Goal: Information Seeking & Learning: Understand process/instructions

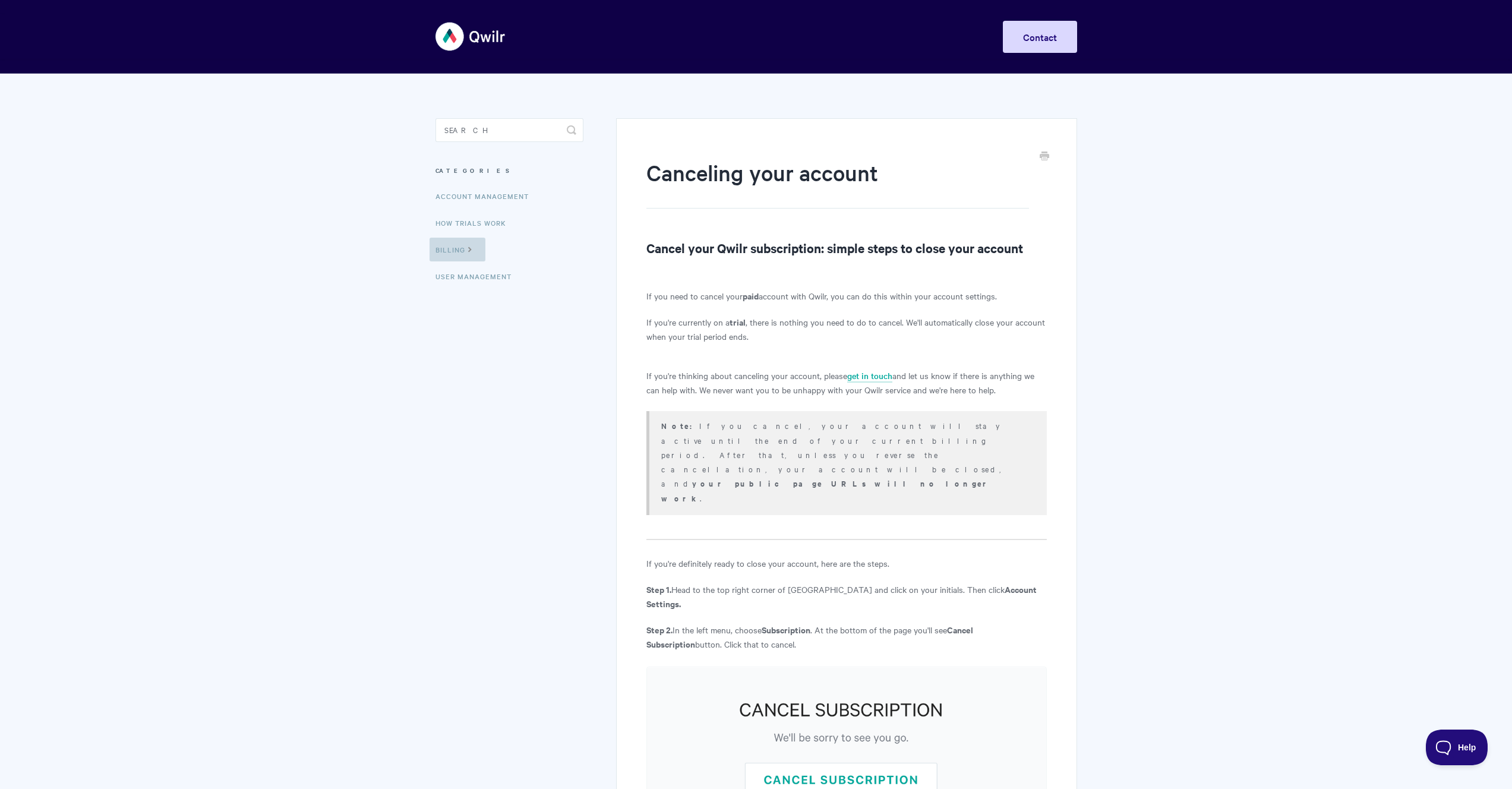
click at [471, 250] on icon at bounding box center [470, 248] width 10 height 10
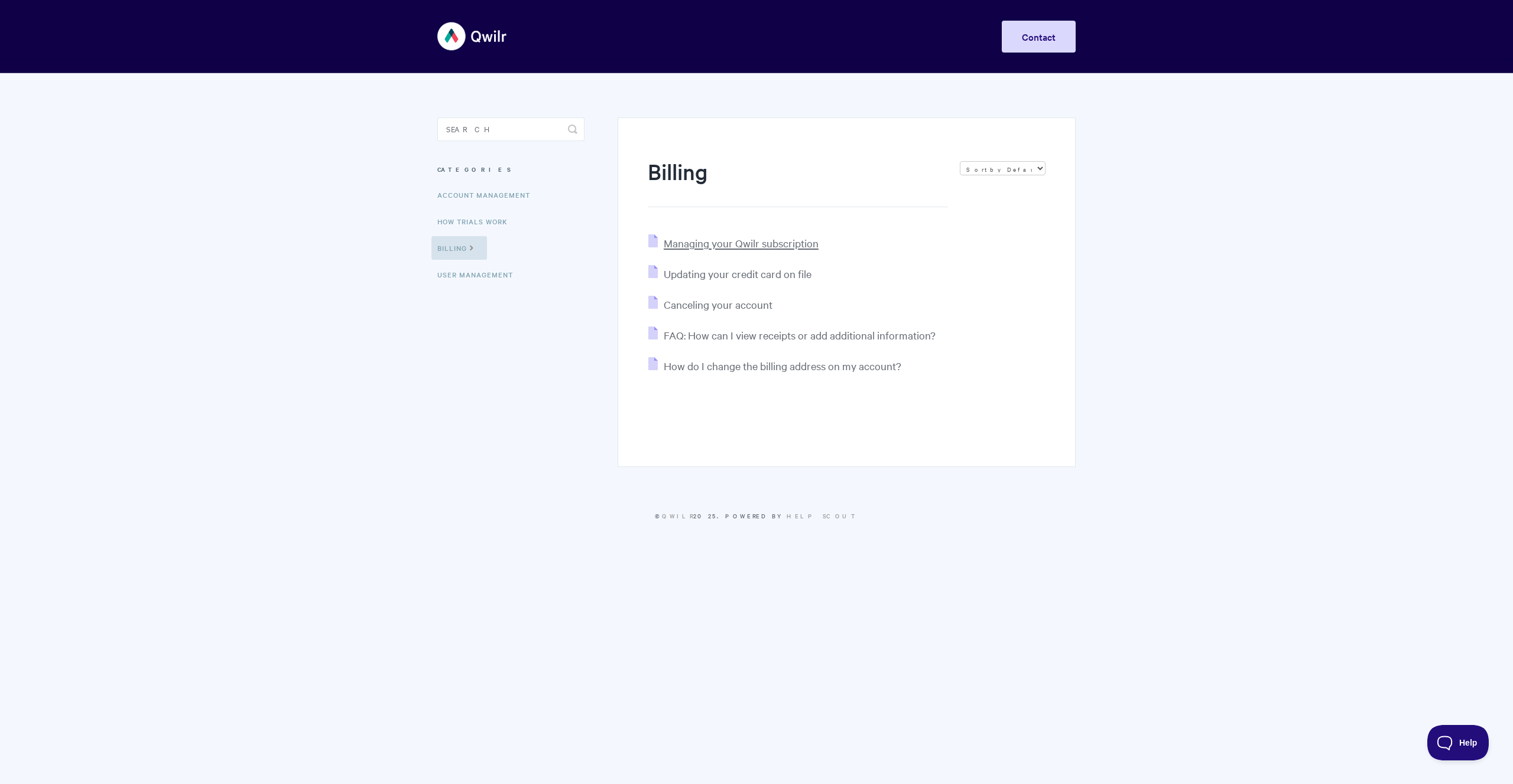
click at [742, 244] on span "Managing your Qwilr subscription" at bounding box center [741, 243] width 155 height 14
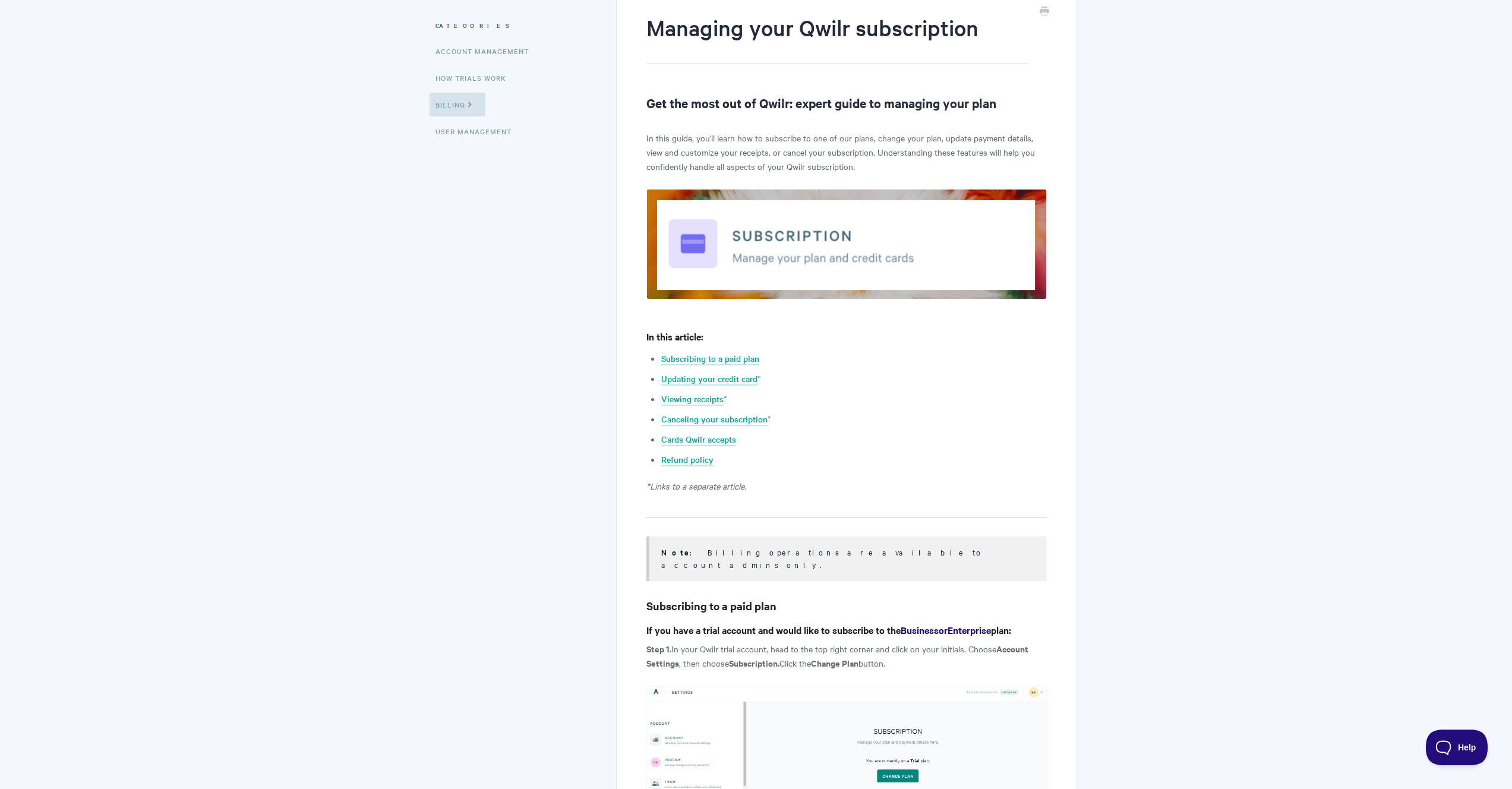
scroll to position [149, 0]
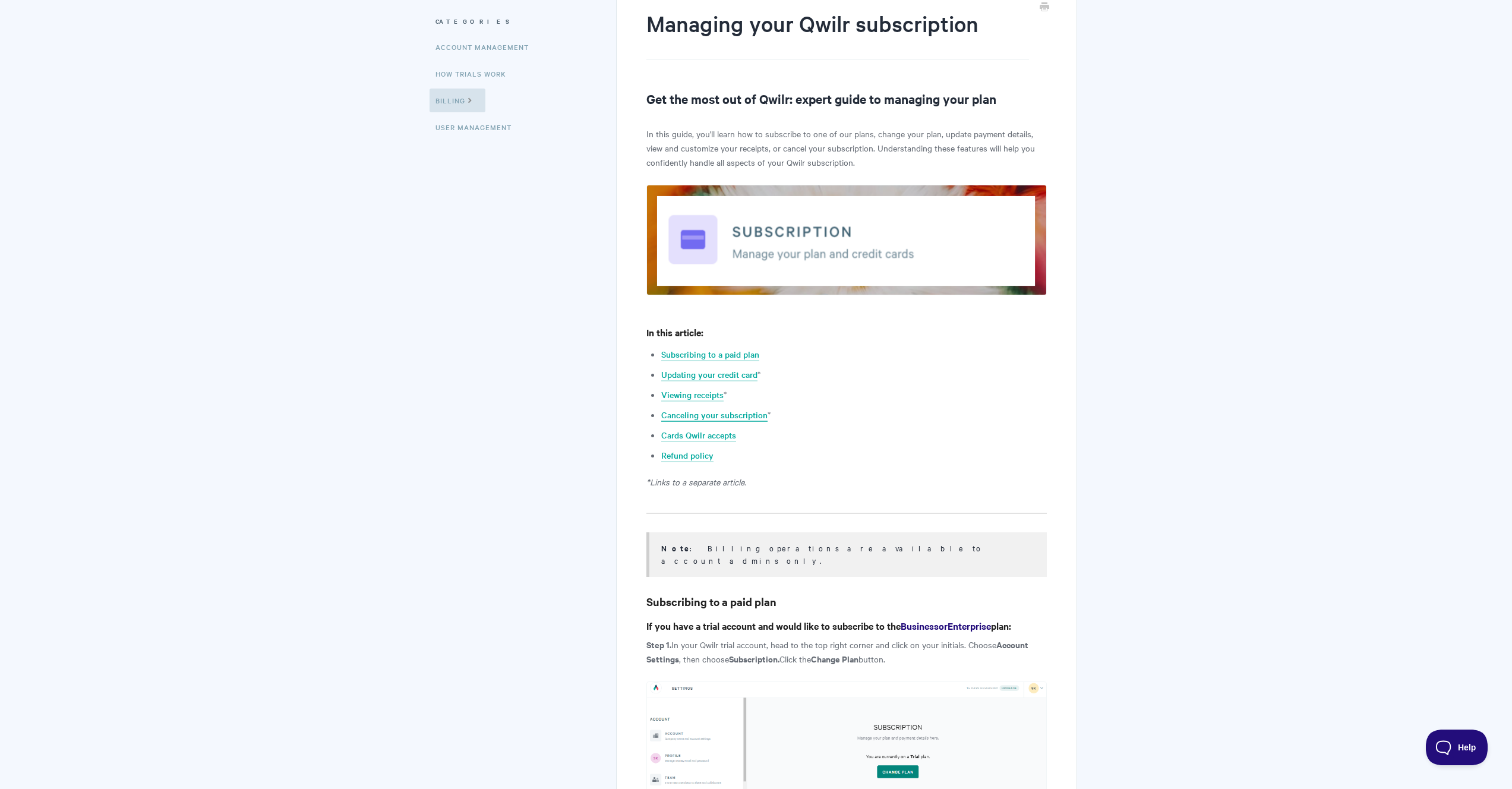
click at [754, 412] on link "Canceling your subscription" at bounding box center [714, 415] width 106 height 13
